Goal: Find specific page/section: Find specific page/section

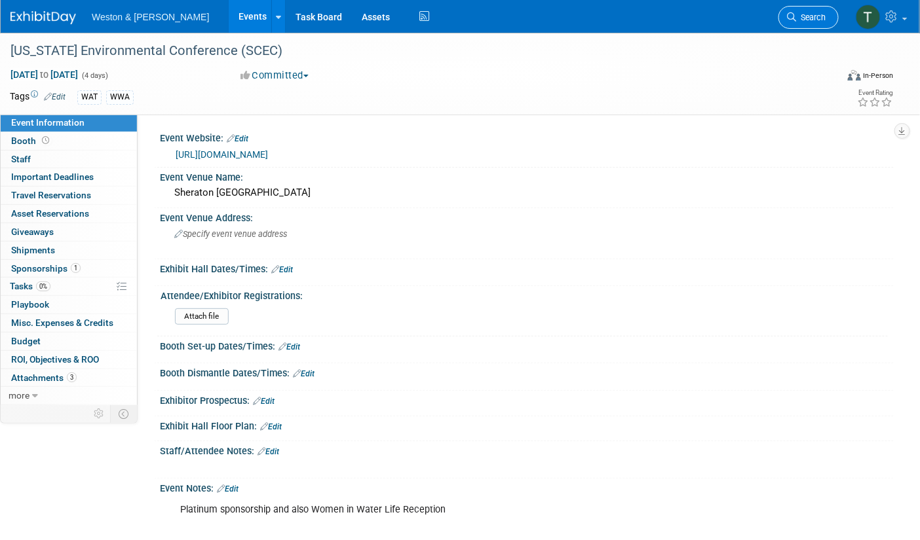
click at [802, 18] on span "Search" at bounding box center [811, 17] width 30 height 10
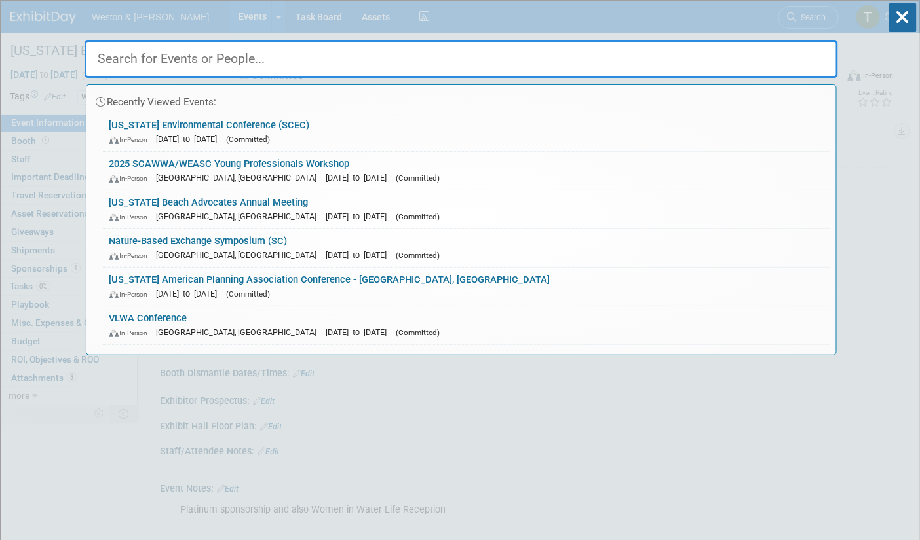
click at [262, 63] on input "text" at bounding box center [460, 59] width 753 height 38
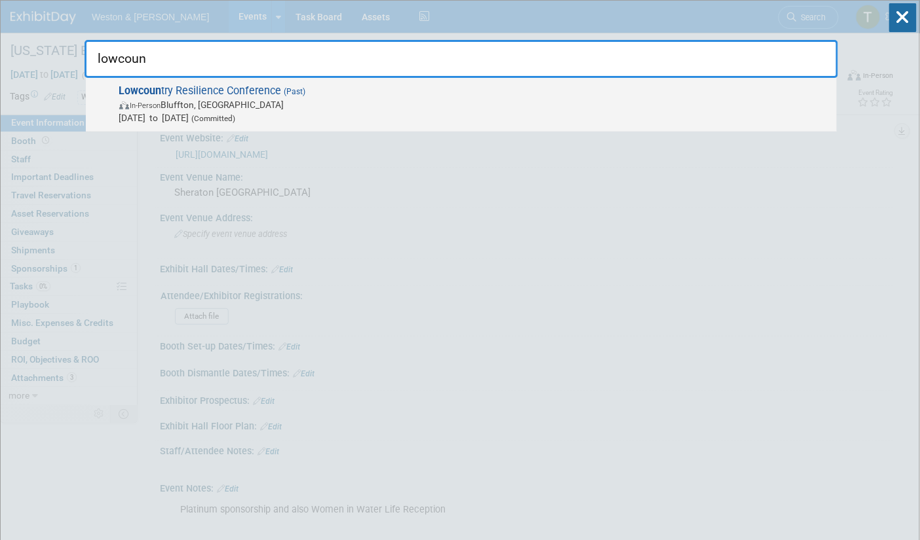
type input "lowcoun"
click at [239, 101] on span "In-Person [GEOGRAPHIC_DATA], [GEOGRAPHIC_DATA]" at bounding box center [474, 104] width 711 height 13
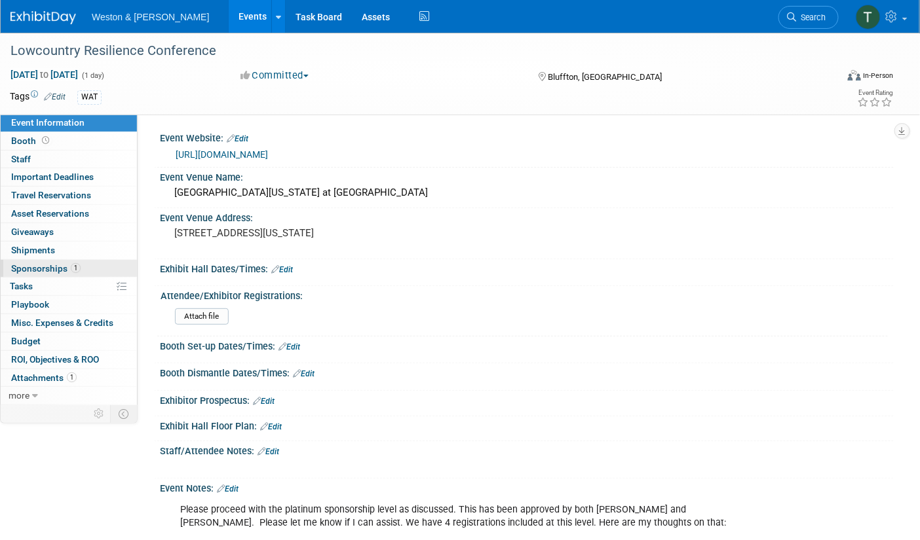
click at [46, 270] on span "Sponsorships 1" at bounding box center [45, 268] width 69 height 10
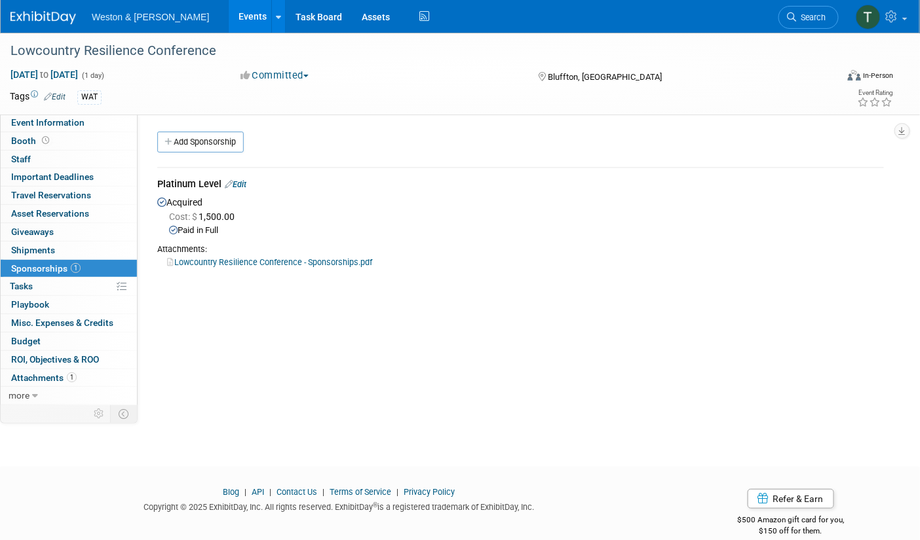
click at [198, 259] on link "Lowcountry Resilience Conference - Sponsorships.pdf" at bounding box center [269, 262] width 205 height 10
click at [238, 188] on link "Edit" at bounding box center [236, 184] width 22 height 10
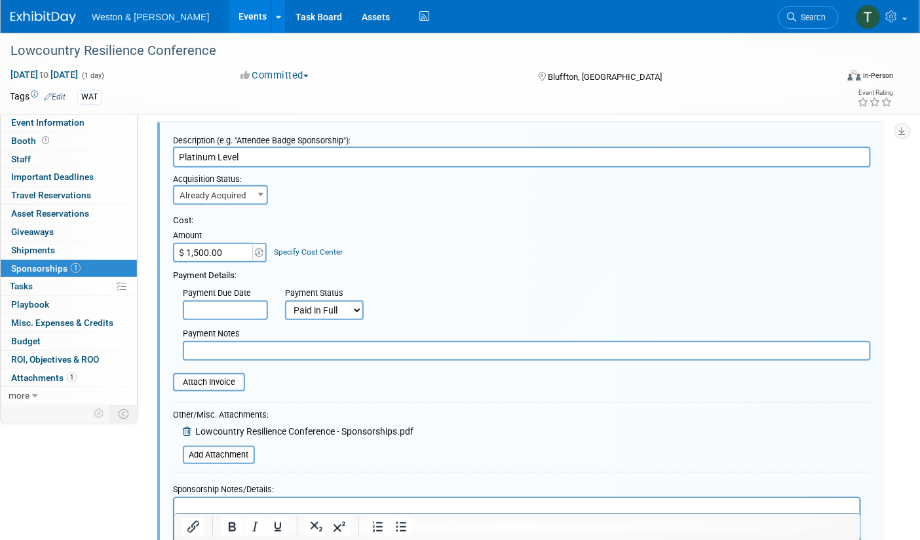
scroll to position [39, 0]
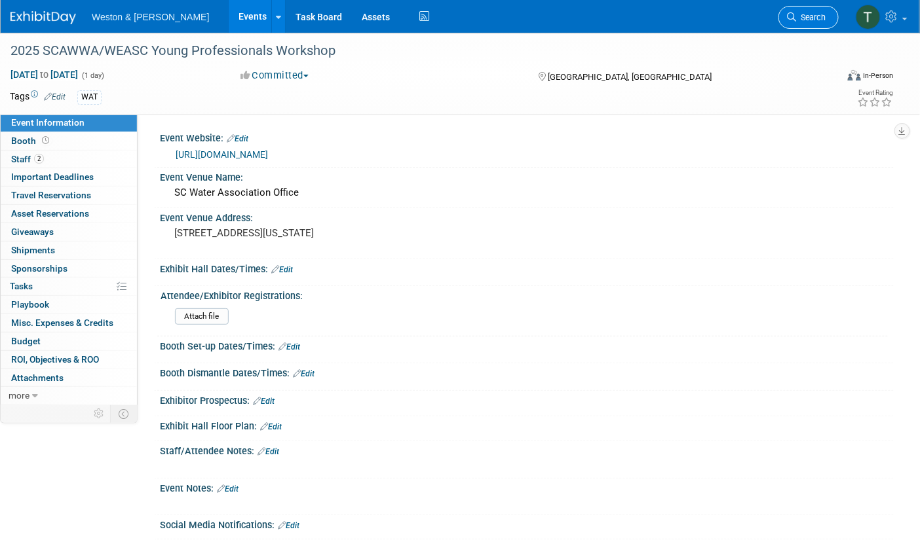
click at [789, 20] on icon at bounding box center [791, 16] width 9 height 9
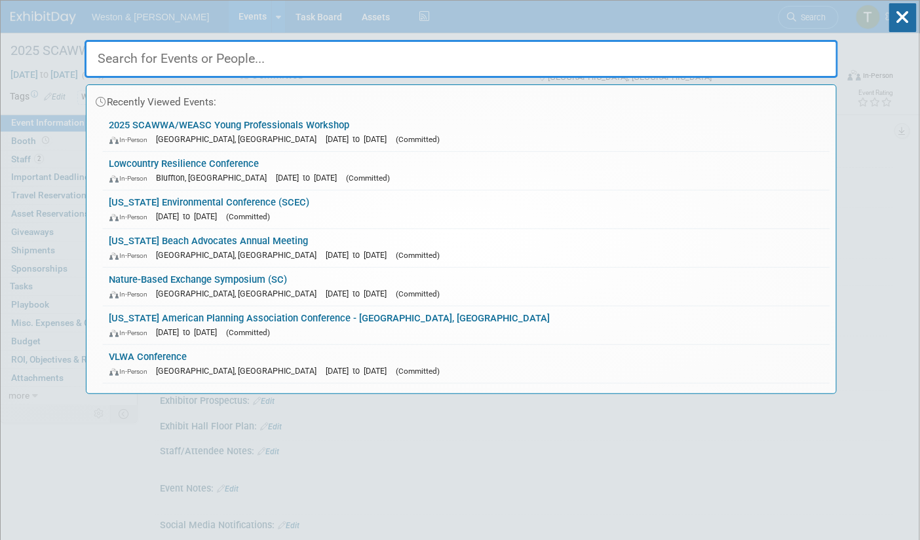
paste input "SCAWWA/WEASC Conference"
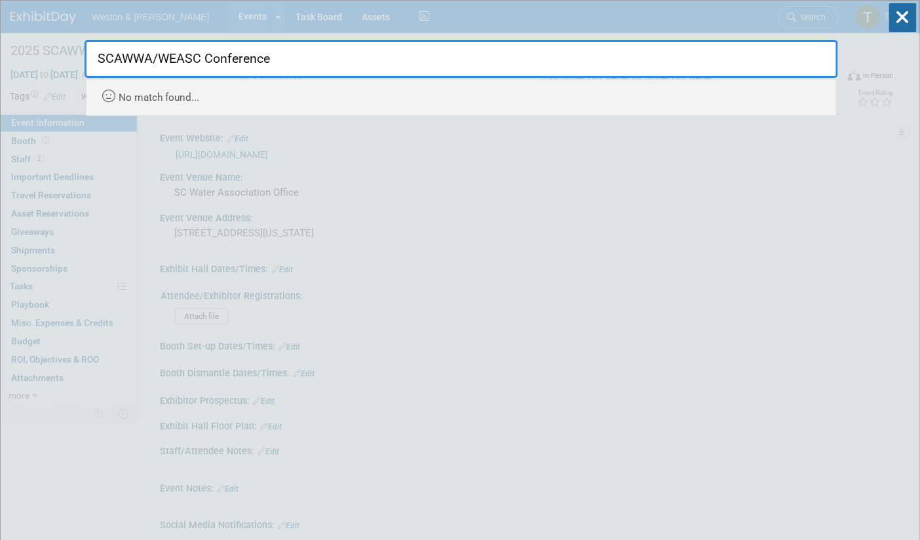
drag, startPoint x: 159, startPoint y: 58, endPoint x: 483, endPoint y: 68, distance: 325.0
click at [483, 68] on input "SCAWWA/WEASC Conference" at bounding box center [460, 59] width 753 height 38
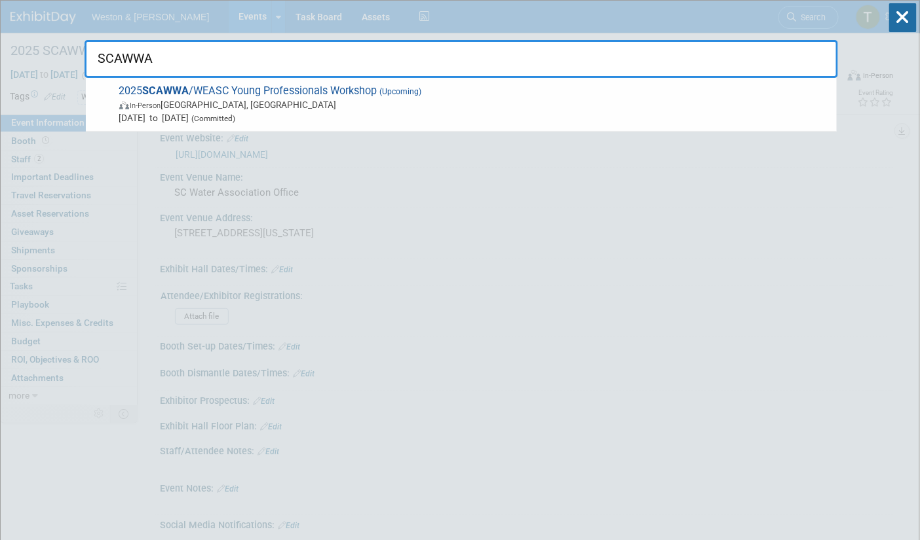
drag, startPoint x: 226, startPoint y: 52, endPoint x: 90, endPoint y: 51, distance: 136.2
click at [90, 51] on input "SCAWWA" at bounding box center [460, 59] width 753 height 38
paste input "National Association of Environmental Professionals"
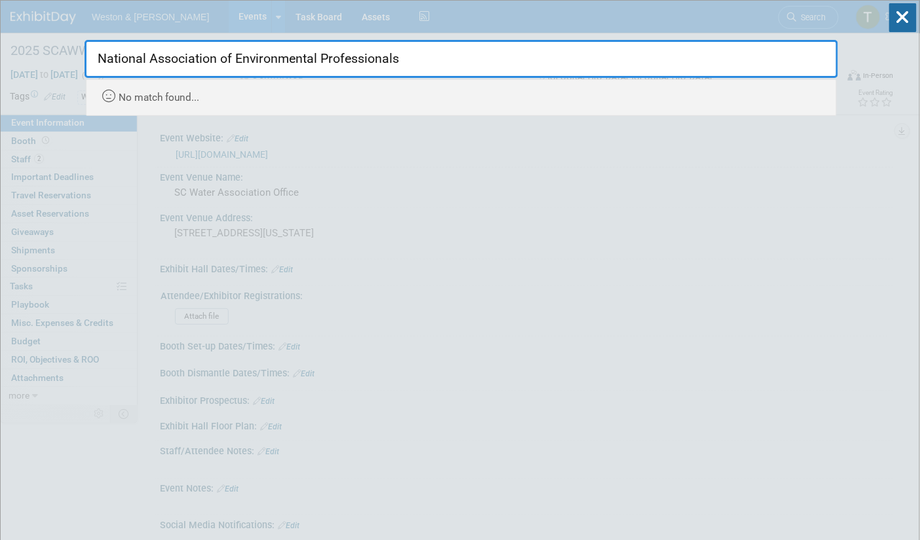
drag, startPoint x: 442, startPoint y: 55, endPoint x: 88, endPoint y: 54, distance: 354.4
click at [88, 54] on input "National Association of Environmental Professionals" at bounding box center [460, 59] width 753 height 38
type input "National Association of Environmental Professionals"
